Goal: Communication & Community: Share content

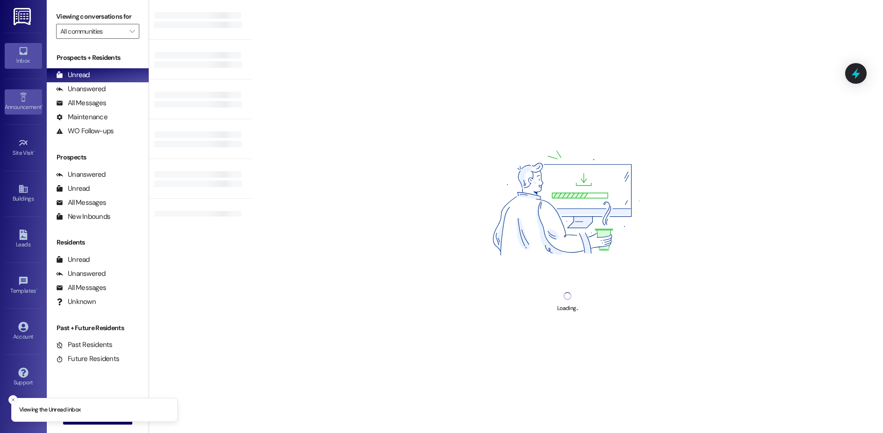
click at [26, 105] on div "Announcement •" at bounding box center [23, 106] width 47 height 9
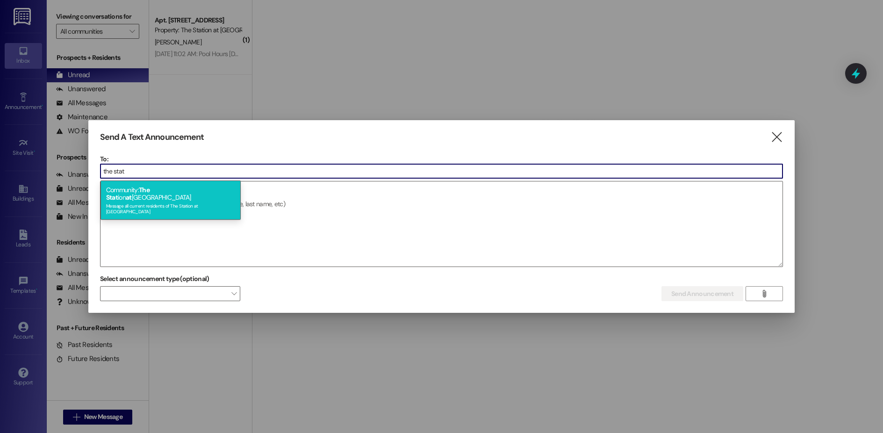
type input "the stat"
click at [157, 201] on div "Message all current residents of The Station at [GEOGRAPHIC_DATA]" at bounding box center [170, 207] width 129 height 13
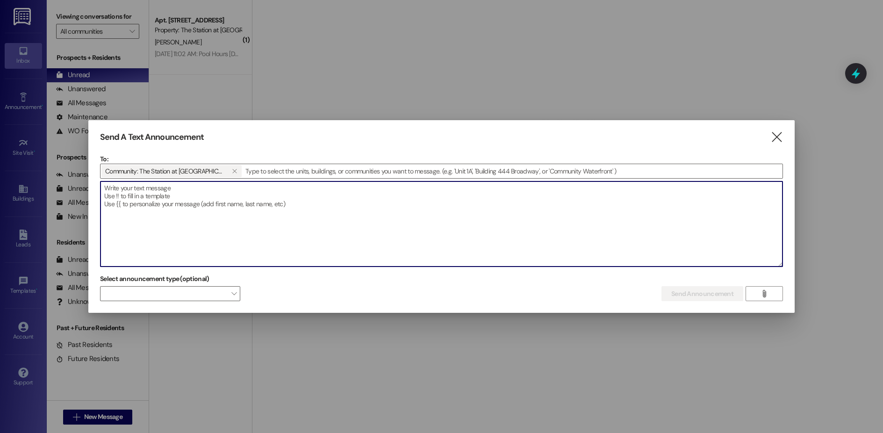
click at [150, 196] on textarea at bounding box center [441, 223] width 682 height 85
paste textarea "Happy [DATE]! We hope you have a relaxing and enjoyable weekend. Please note th…"
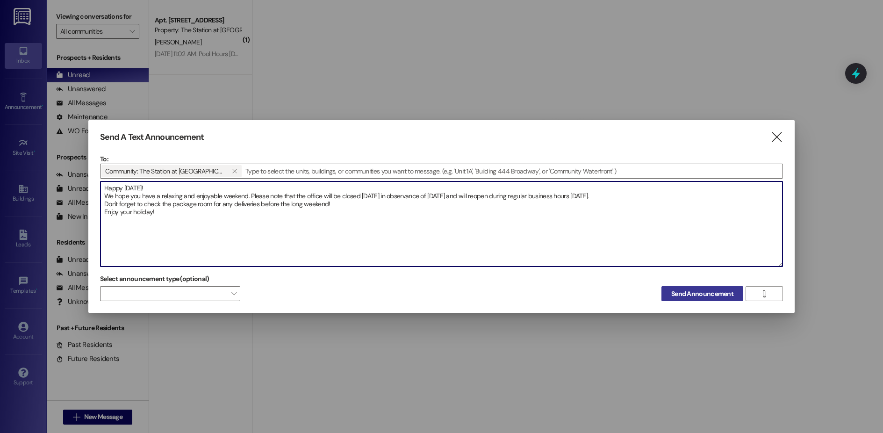
type textarea "Happy [DATE]! We hope you have a relaxing and enjoyable weekend. Please note th…"
click at [676, 292] on span "Send Announcement" at bounding box center [702, 294] width 62 height 10
